Goal: Task Accomplishment & Management: Manage account settings

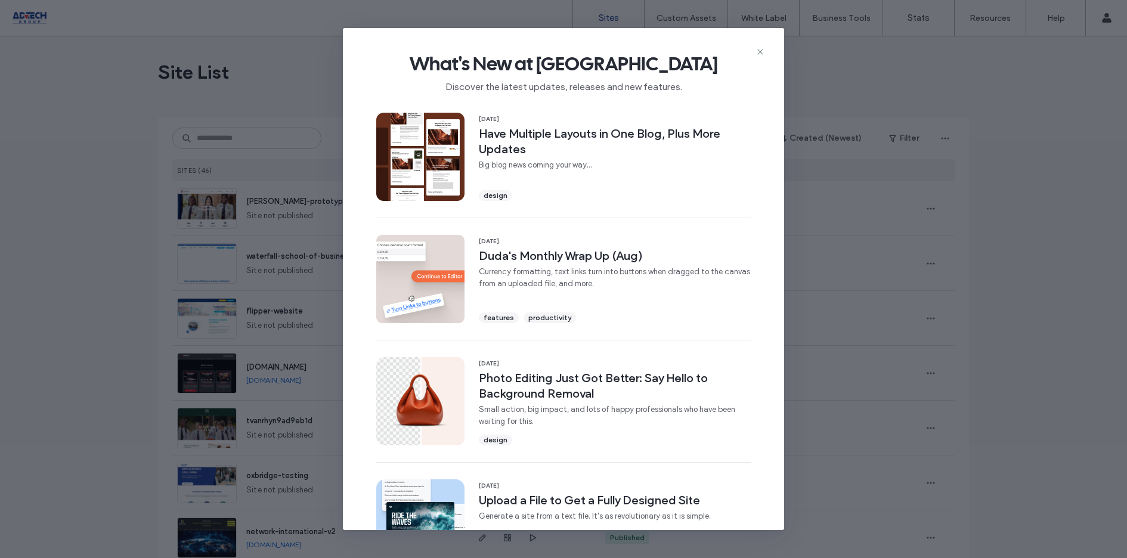
click at [758, 44] on div "What's New at [PERSON_NAME] Discover the latest updates, releases and new featu…" at bounding box center [563, 68] width 441 height 80
click at [758, 45] on div "What's New at [PERSON_NAME] Discover the latest updates, releases and new featu…" at bounding box center [563, 68] width 441 height 80
click at [758, 50] on icon at bounding box center [761, 52] width 10 height 10
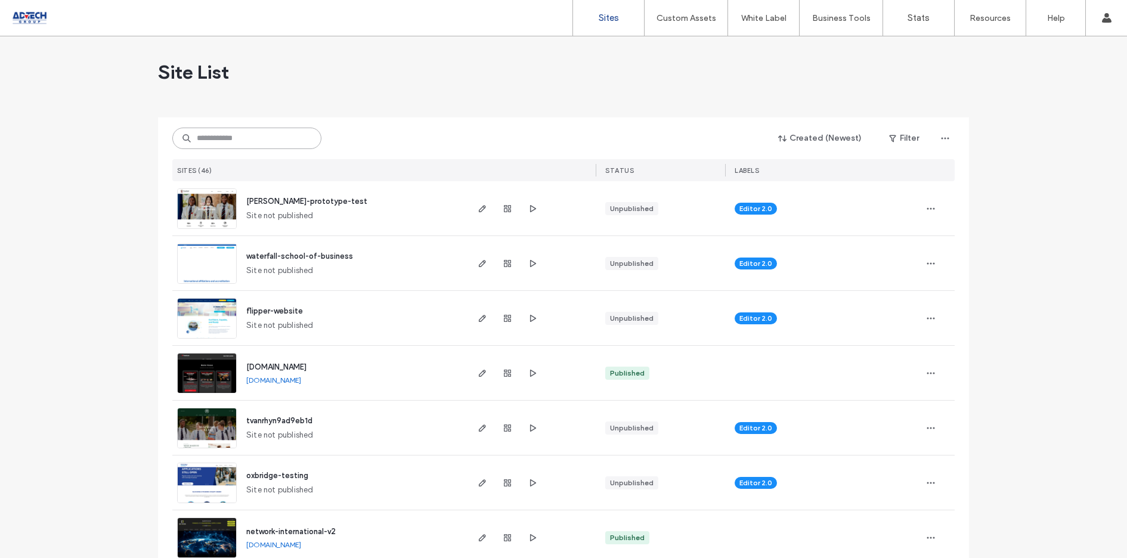
click at [268, 144] on input at bounding box center [246, 138] width 149 height 21
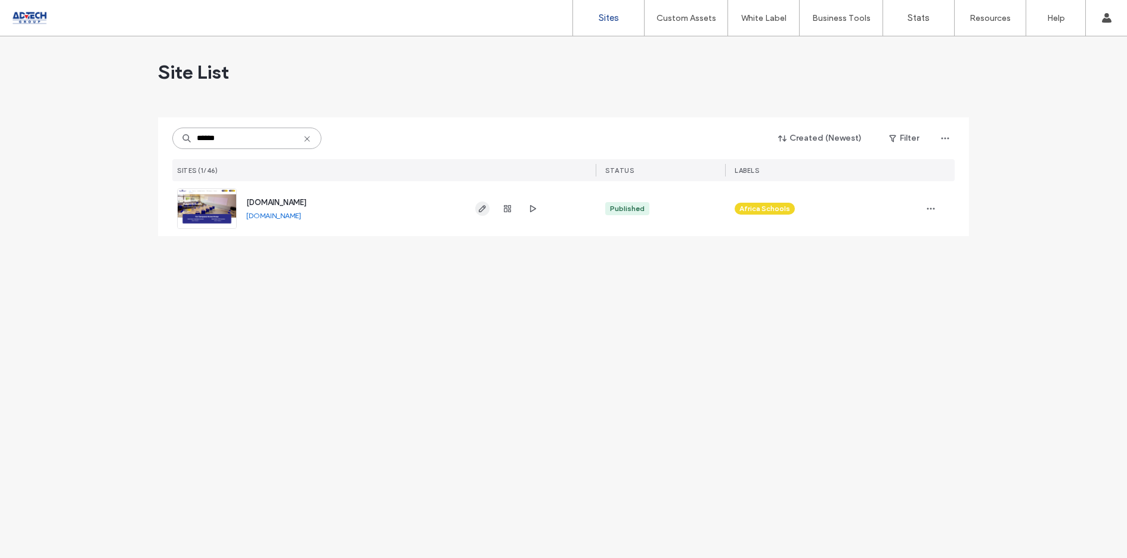
type input "******"
click at [484, 205] on use "button" at bounding box center [482, 208] width 7 height 7
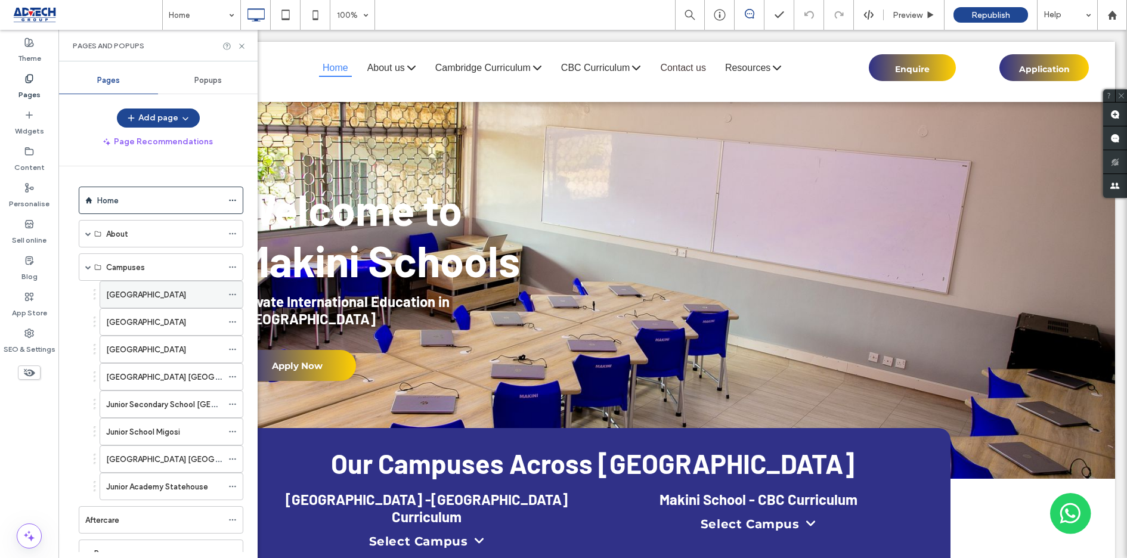
click at [232, 291] on icon at bounding box center [232, 294] width 8 height 8
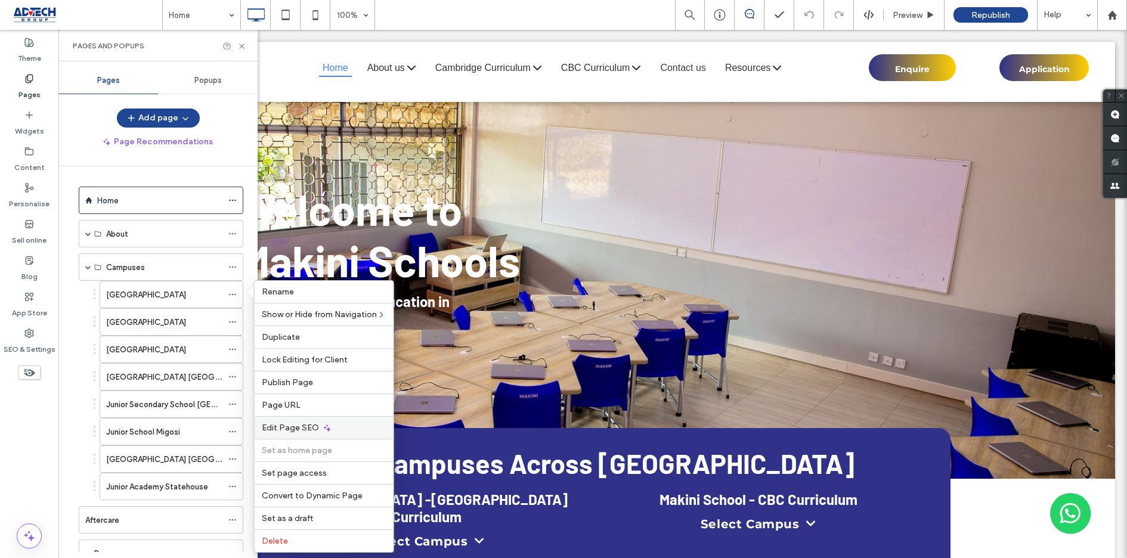
click at [282, 422] on div "Edit Page SEO" at bounding box center [324, 427] width 139 height 23
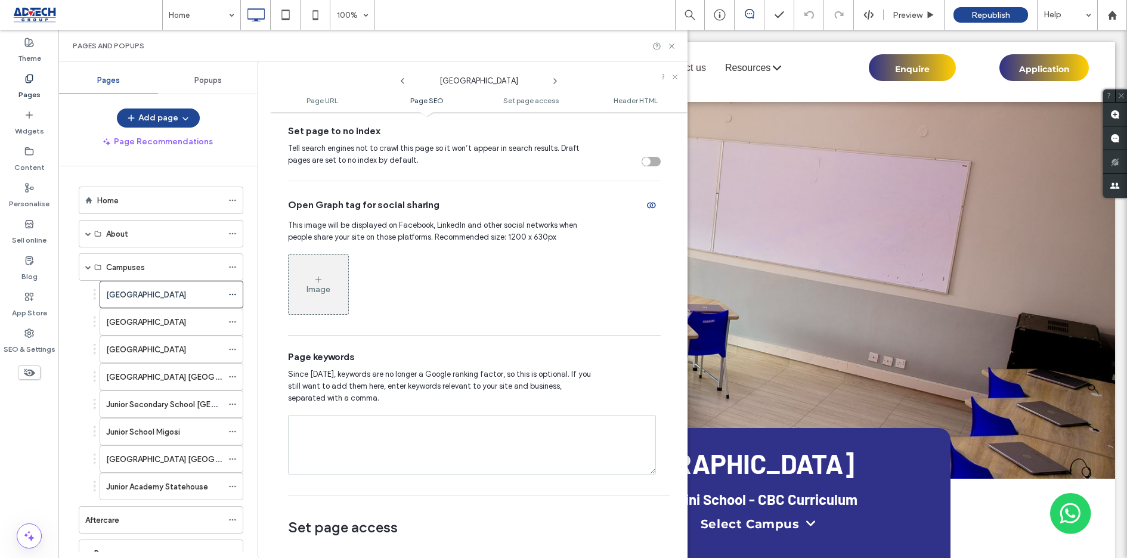
scroll to position [660, 0]
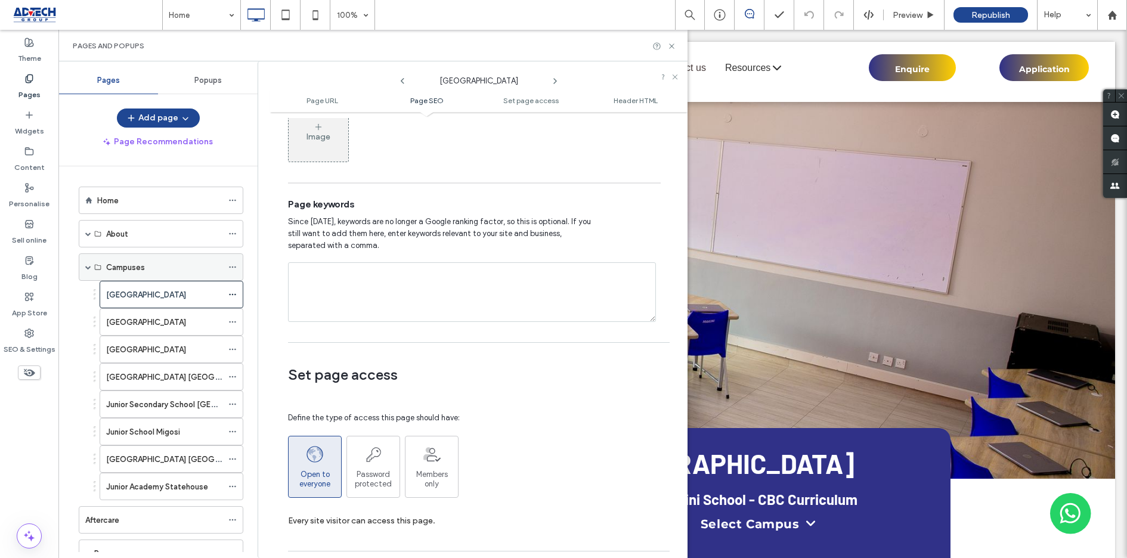
click at [84, 268] on div "Campuses" at bounding box center [161, 267] width 165 height 27
